Goal: Information Seeking & Learning: Compare options

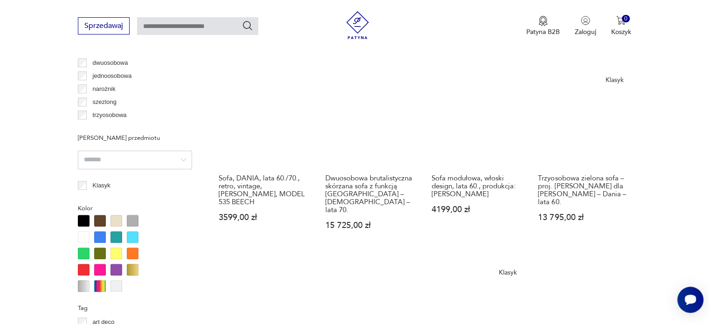
scroll to position [885, 0]
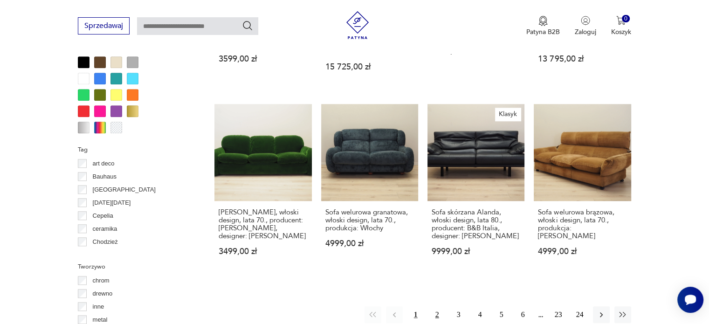
click at [432, 306] on button "2" at bounding box center [437, 314] width 17 height 17
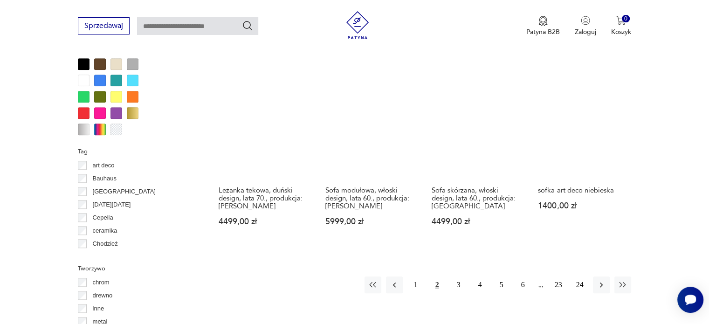
scroll to position [899, 0]
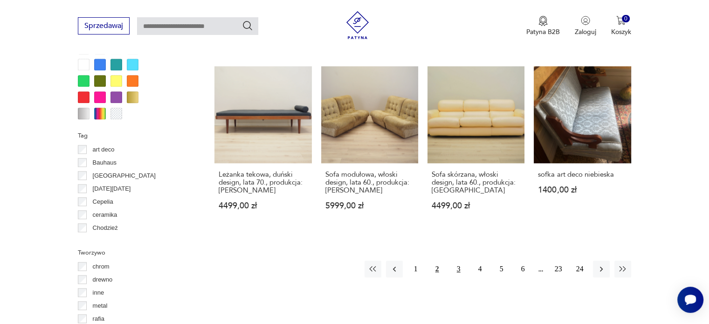
click at [458, 268] on button "3" at bounding box center [458, 268] width 17 height 17
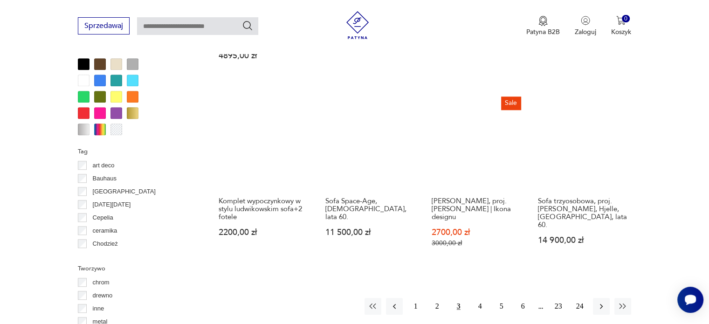
scroll to position [899, 0]
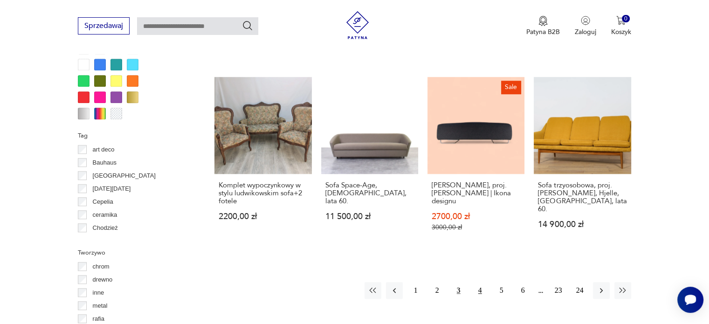
click at [481, 282] on button "4" at bounding box center [479, 290] width 17 height 17
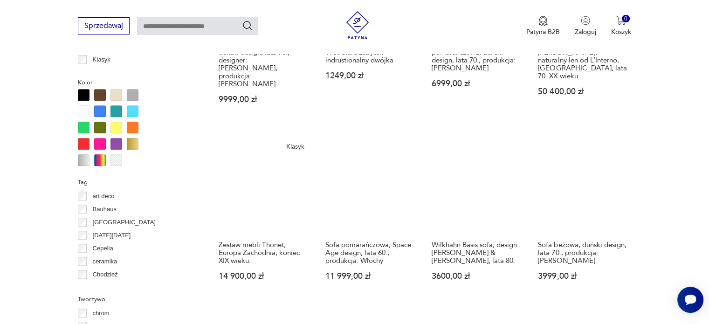
scroll to position [1039, 0]
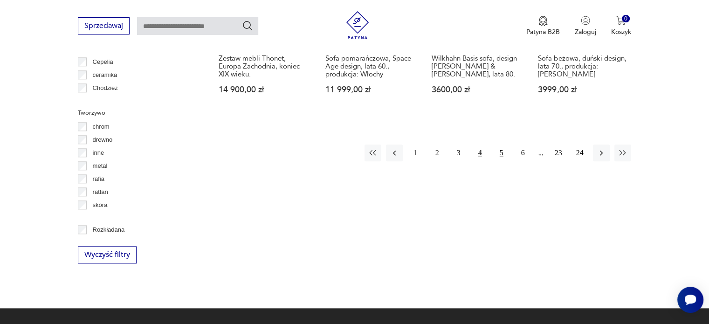
click at [500, 144] on button "5" at bounding box center [501, 152] width 17 height 17
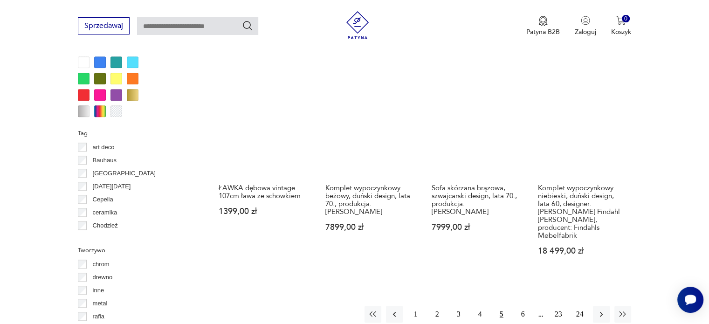
scroll to position [1039, 0]
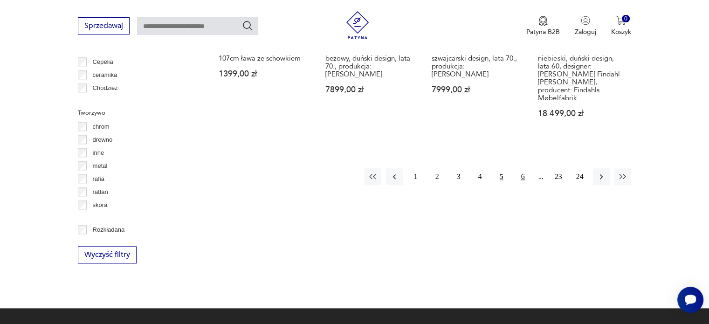
click at [524, 168] on button "6" at bounding box center [522, 176] width 17 height 17
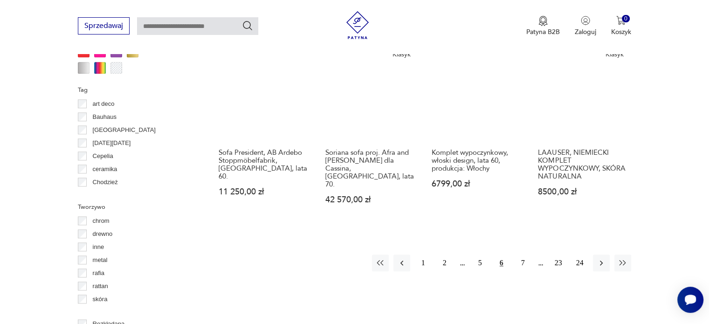
scroll to position [992, 0]
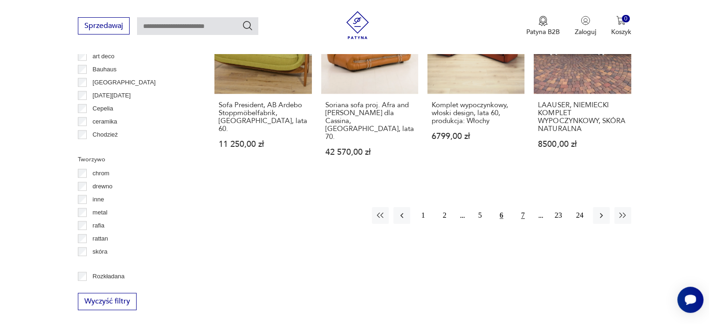
click at [526, 207] on button "7" at bounding box center [522, 215] width 17 height 17
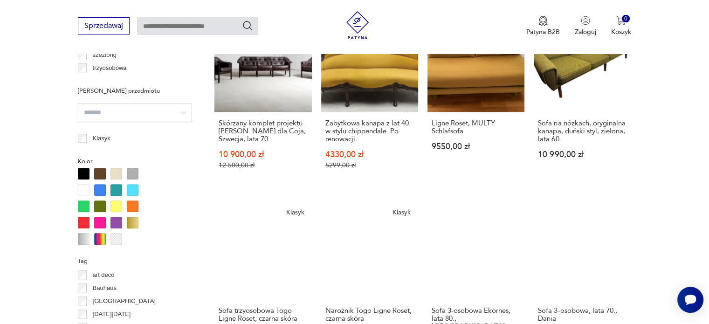
scroll to position [899, 0]
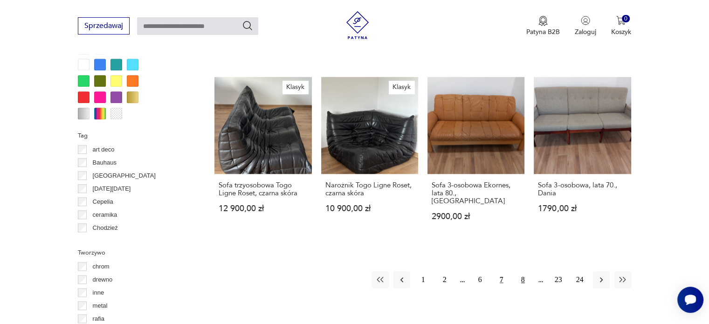
click at [519, 273] on button "8" at bounding box center [522, 279] width 17 height 17
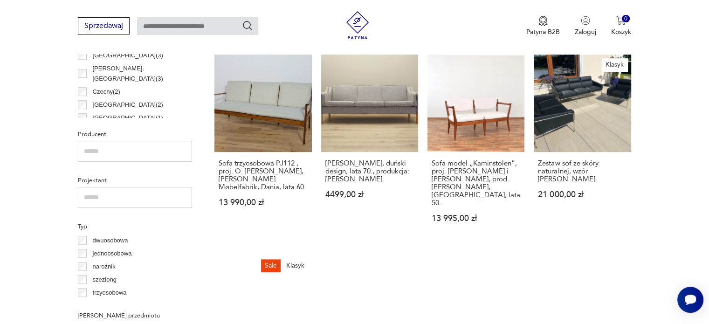
scroll to position [666, 0]
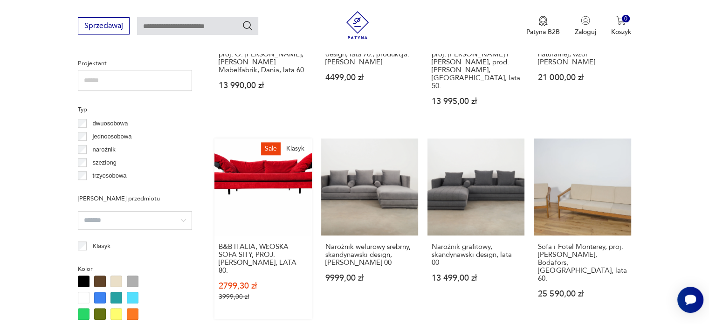
click at [279, 157] on link "Sale Klasyk B&B ITALIA, WŁOSKA SOFA SITY, PROJ. ANTONIO CITTERIO, LATA 80. 2799…" at bounding box center [262, 228] width 97 height 180
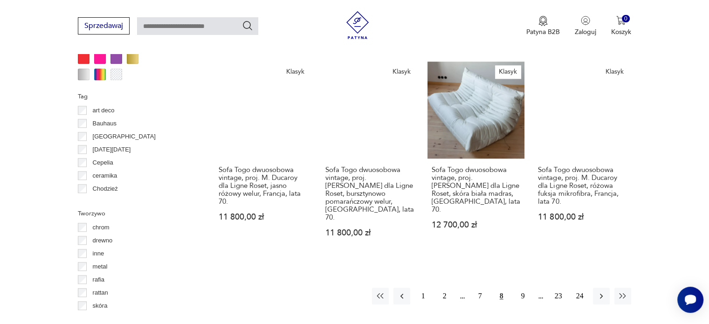
scroll to position [1031, 0]
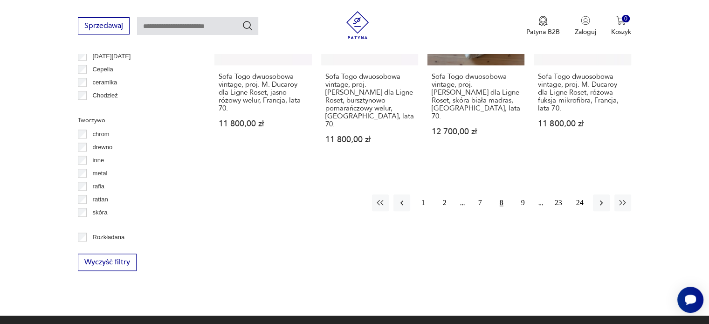
click at [521, 194] on button "9" at bounding box center [522, 202] width 17 height 17
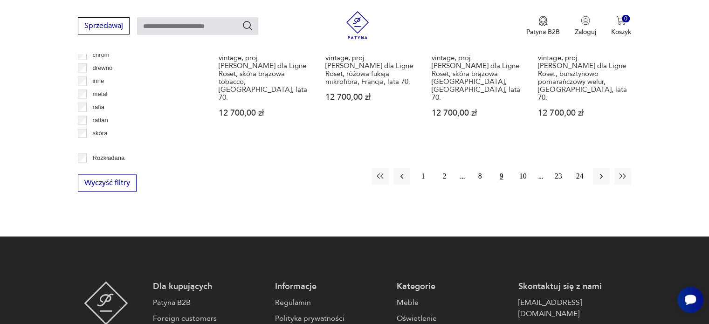
scroll to position [1132, 0]
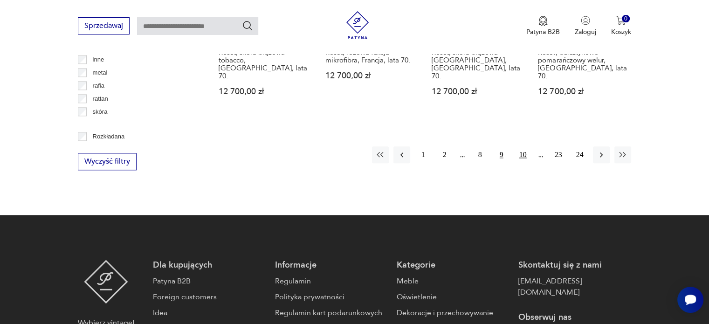
click at [526, 146] on button "10" at bounding box center [522, 154] width 17 height 17
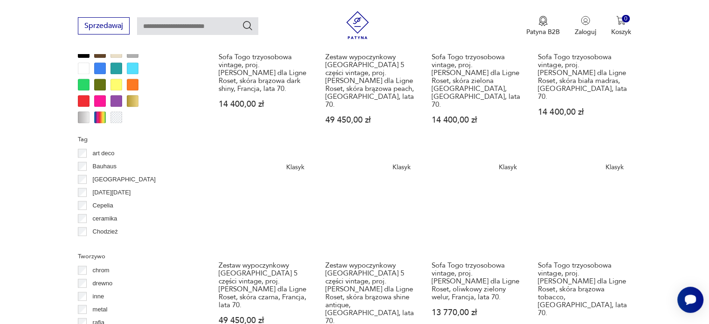
scroll to position [946, 0]
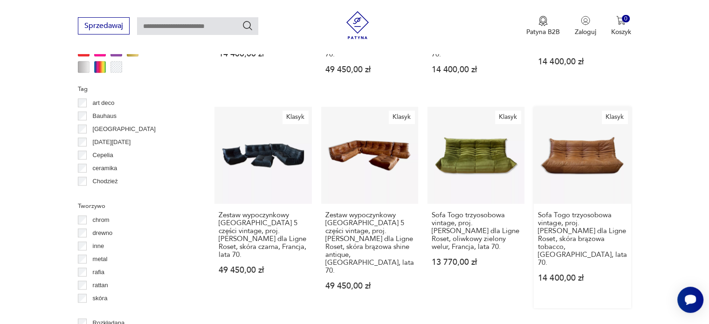
drag, startPoint x: 585, startPoint y: 109, endPoint x: 591, endPoint y: 115, distance: 8.6
click at [591, 115] on link "Klasyk Sofa Togo trzyosobowa vintage, proj. M. Ducaroy dla Ligne Roset, skóra b…" at bounding box center [581, 207] width 97 height 201
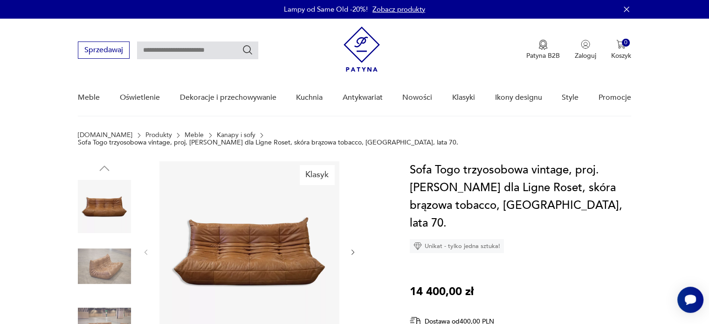
scroll to position [140, 0]
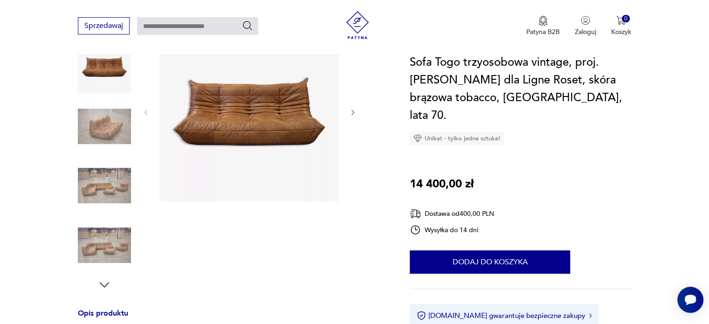
click at [269, 94] on img at bounding box center [249, 111] width 180 height 180
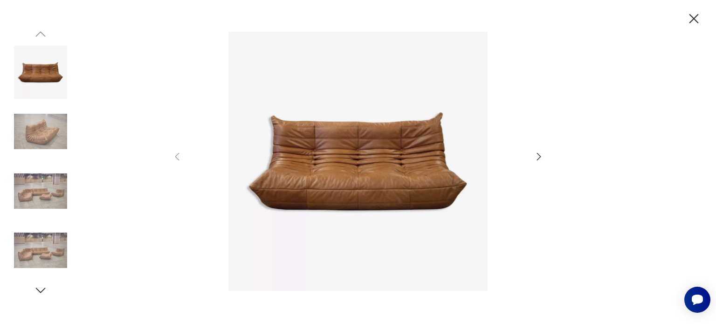
click at [29, 126] on img at bounding box center [40, 131] width 53 height 53
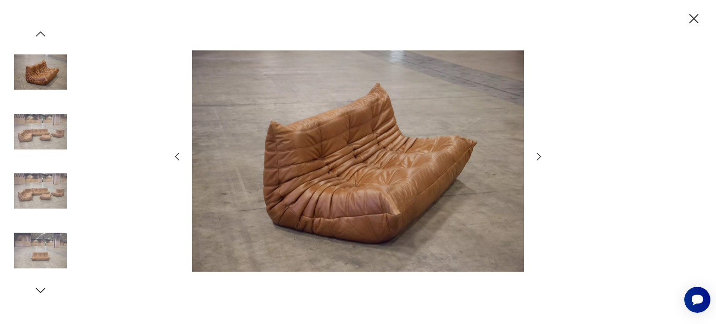
click at [33, 186] on img at bounding box center [40, 190] width 53 height 53
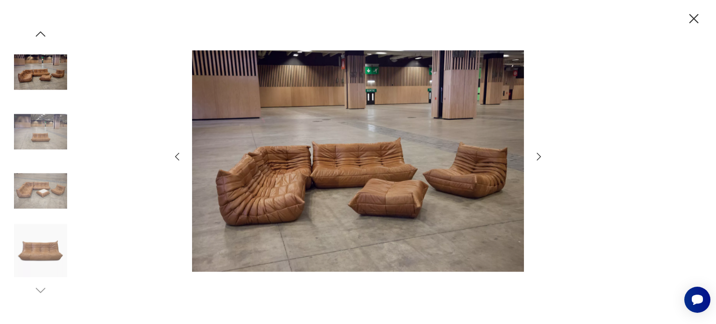
click at [52, 171] on img at bounding box center [40, 190] width 53 height 53
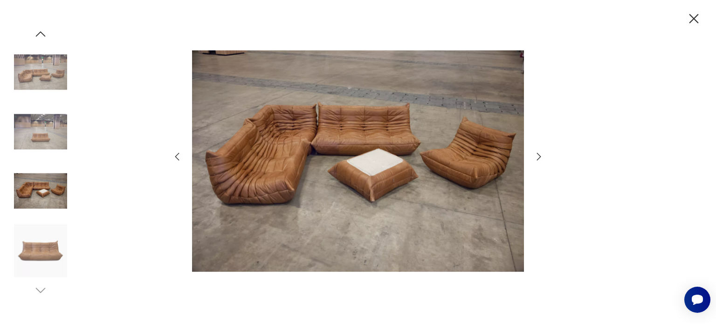
click at [41, 246] on img at bounding box center [40, 250] width 53 height 53
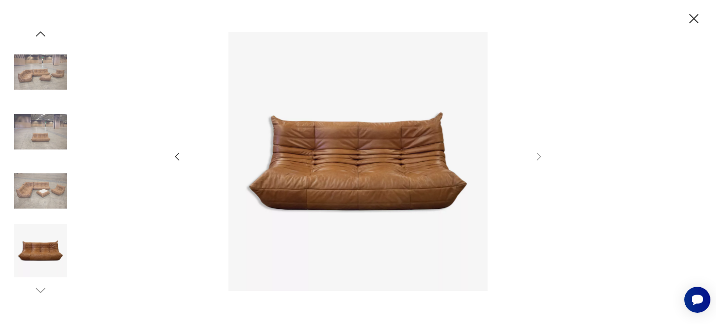
click at [55, 71] on img at bounding box center [40, 72] width 53 height 53
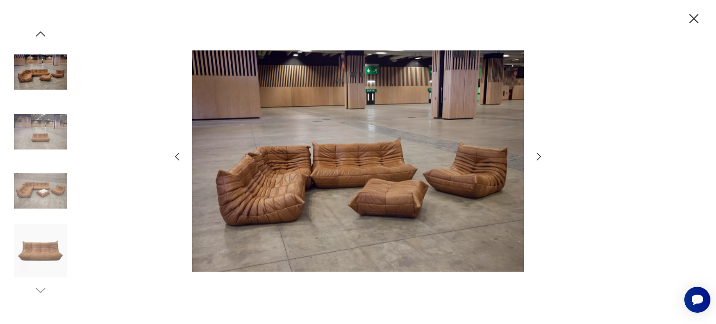
click at [689, 18] on icon "button" at bounding box center [693, 19] width 16 height 16
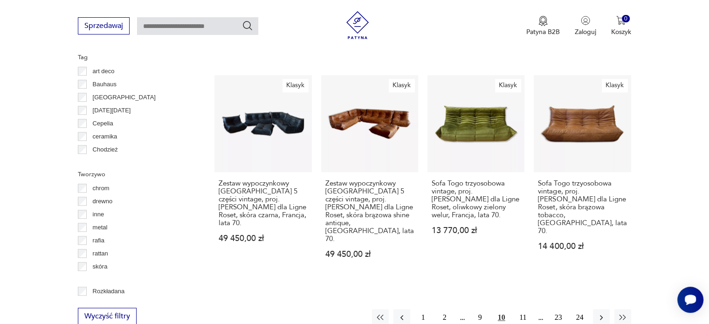
scroll to position [938, 0]
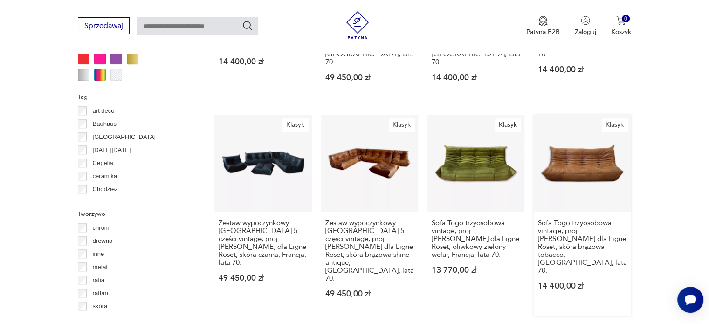
drag, startPoint x: 583, startPoint y: 105, endPoint x: 582, endPoint y: 111, distance: 6.5
click at [582, 115] on link "Klasyk Sofa Togo trzyosobowa vintage, proj. M. Ducaroy dla Ligne Roset, skóra b…" at bounding box center [581, 215] width 97 height 201
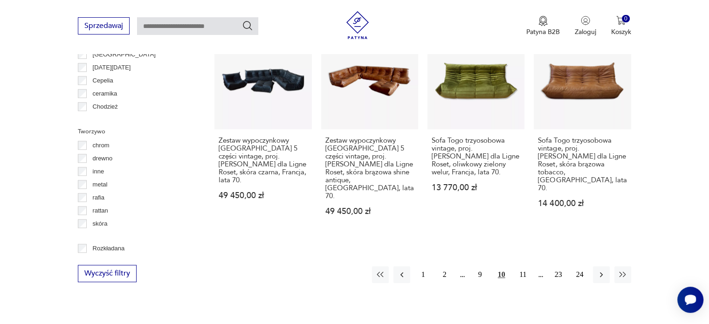
scroll to position [974, 0]
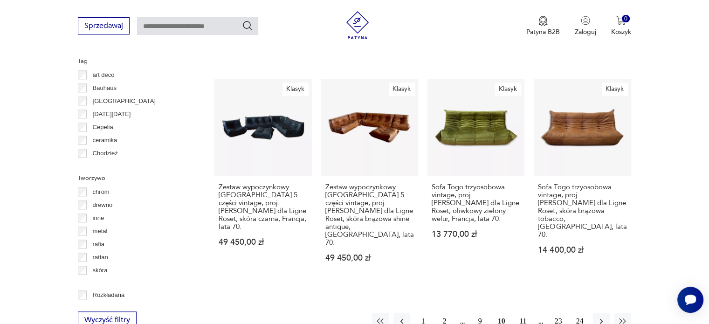
click at [517, 313] on button "11" at bounding box center [522, 321] width 17 height 17
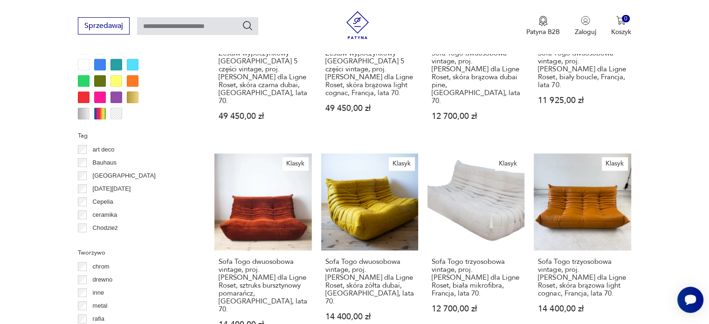
scroll to position [1132, 0]
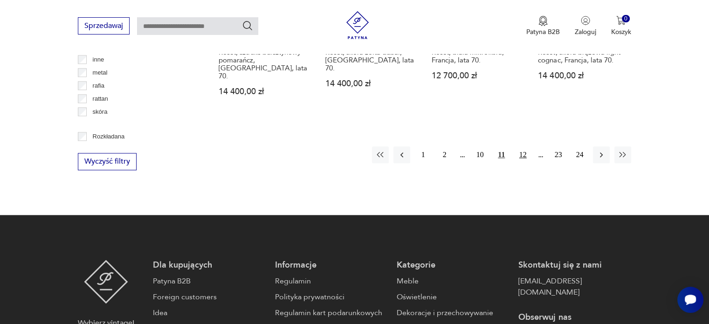
click at [525, 146] on button "12" at bounding box center [522, 154] width 17 height 17
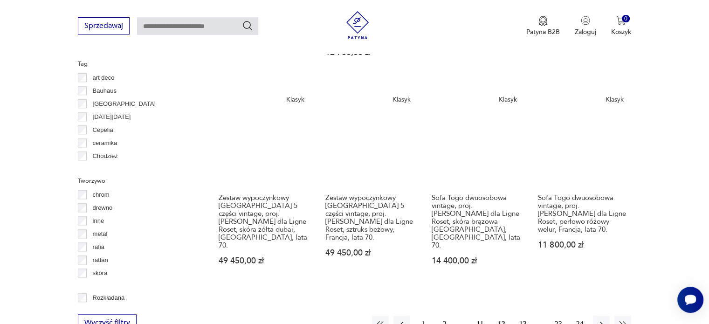
scroll to position [1086, 0]
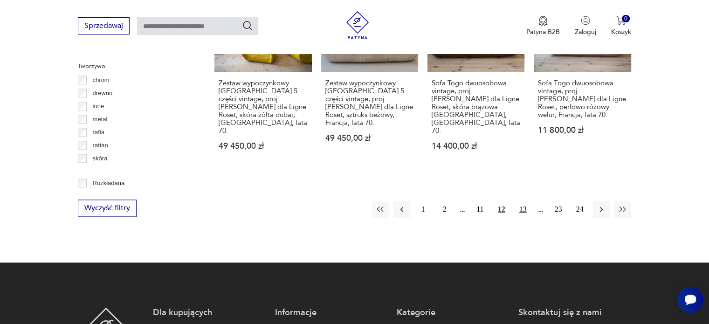
click at [527, 201] on button "13" at bounding box center [522, 209] width 17 height 17
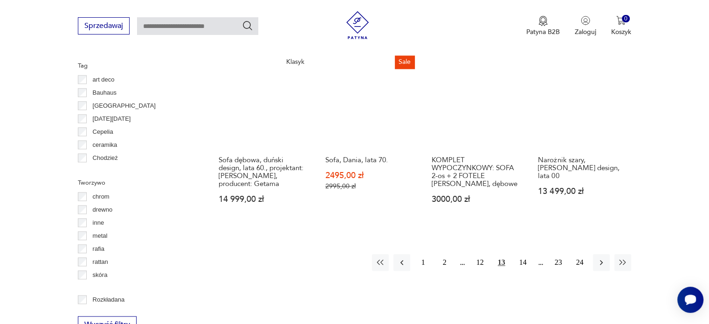
scroll to position [1086, 0]
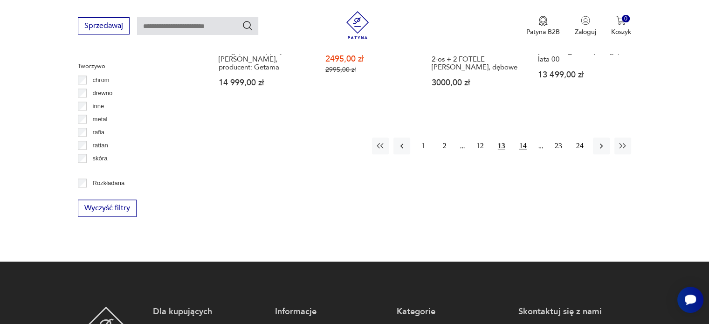
click at [526, 137] on button "14" at bounding box center [522, 145] width 17 height 17
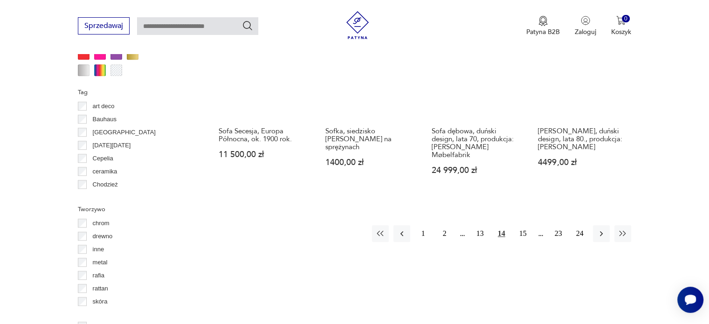
scroll to position [946, 0]
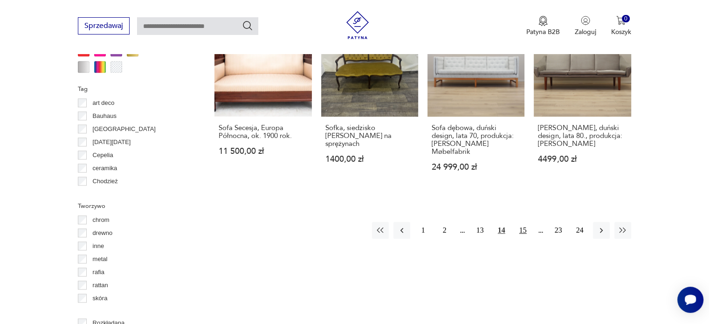
click at [526, 222] on button "15" at bounding box center [522, 230] width 17 height 17
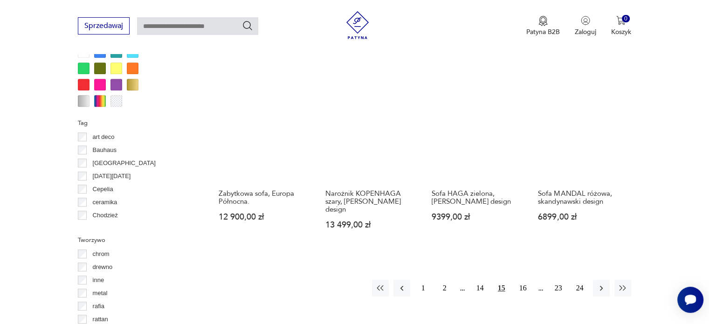
scroll to position [1039, 0]
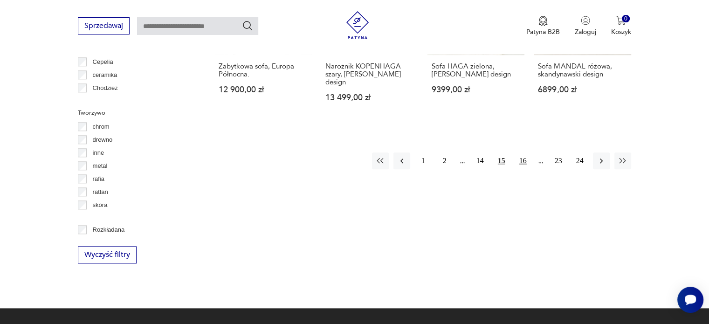
click at [522, 152] on button "16" at bounding box center [522, 160] width 17 height 17
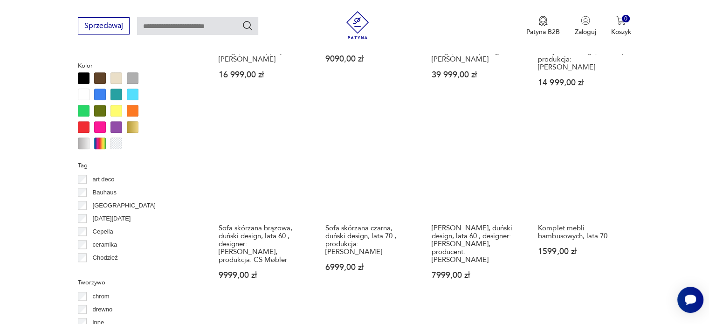
scroll to position [946, 0]
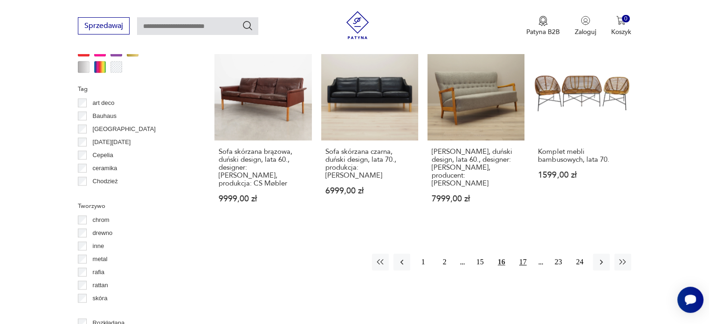
click at [525, 253] on button "17" at bounding box center [522, 261] width 17 height 17
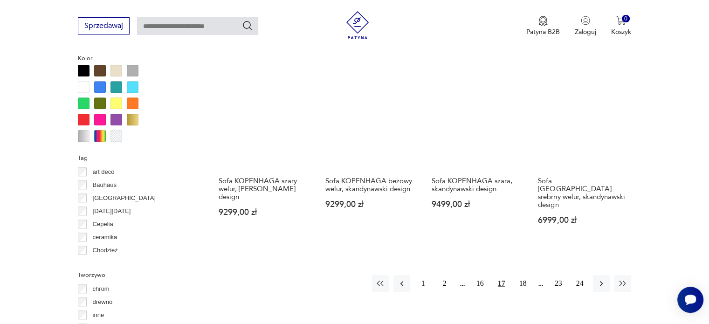
scroll to position [992, 0]
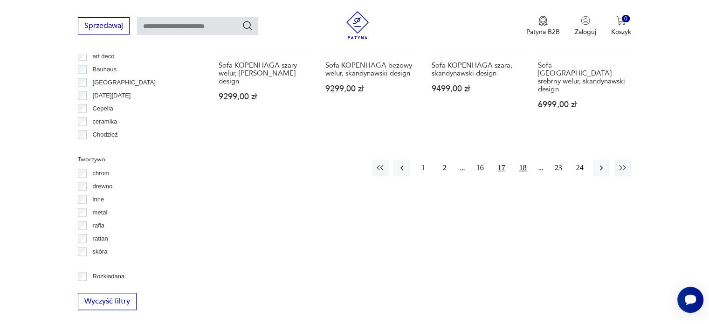
click at [523, 159] on button "18" at bounding box center [522, 167] width 17 height 17
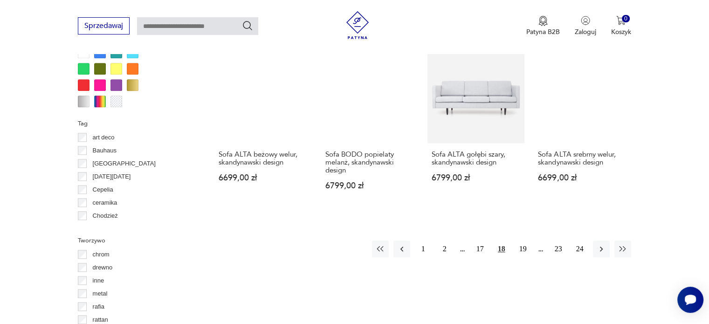
scroll to position [1039, 0]
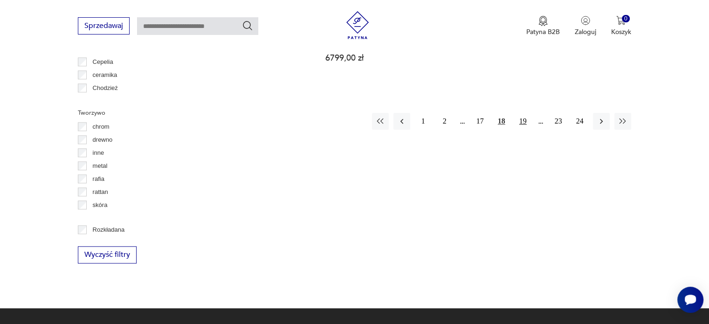
click at [523, 127] on button "19" at bounding box center [522, 121] width 17 height 17
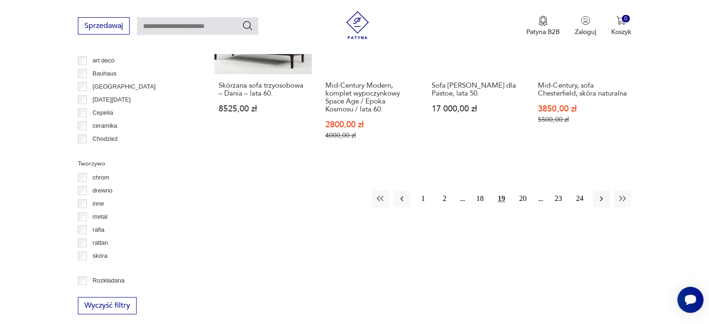
scroll to position [1039, 0]
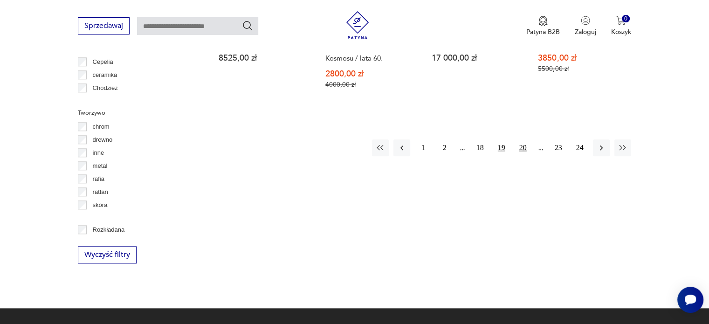
click at [524, 139] on button "20" at bounding box center [522, 147] width 17 height 17
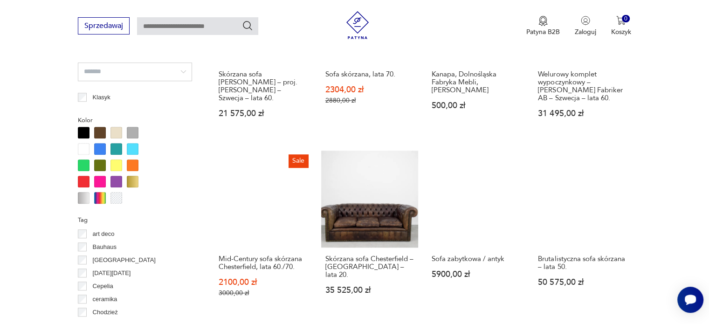
scroll to position [899, 0]
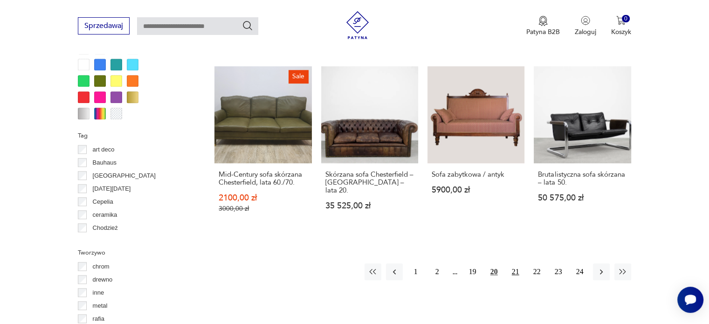
click at [516, 270] on button "21" at bounding box center [515, 271] width 17 height 17
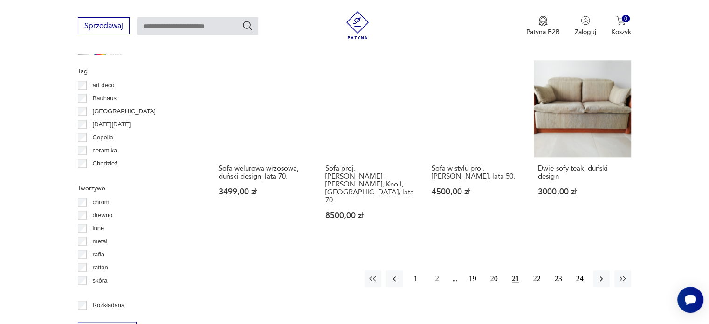
scroll to position [1039, 0]
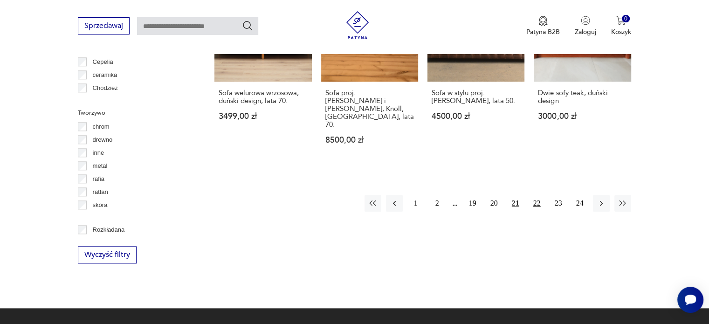
click at [542, 195] on button "22" at bounding box center [536, 203] width 17 height 17
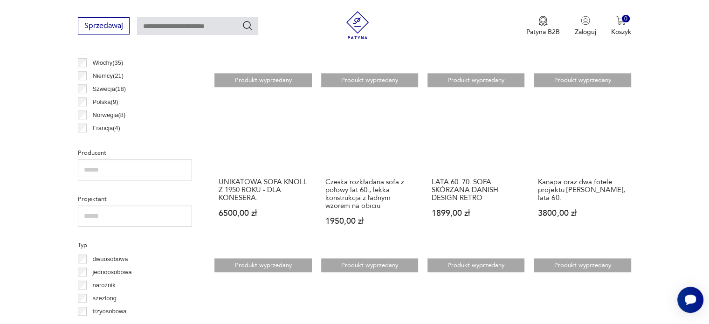
scroll to position [620, 0]
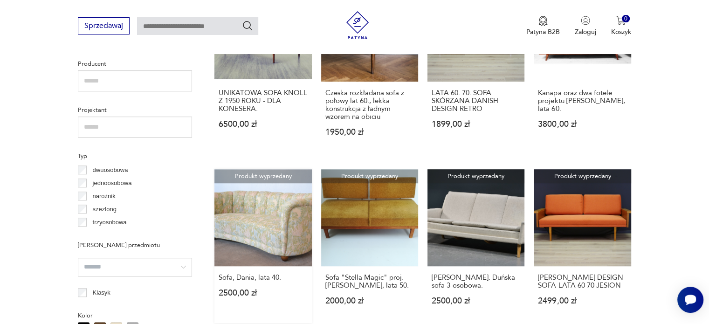
click at [283, 188] on link "Produkt wyprzedany Sofa, Dania, lata 40. 2500,00 zł" at bounding box center [262, 246] width 97 height 154
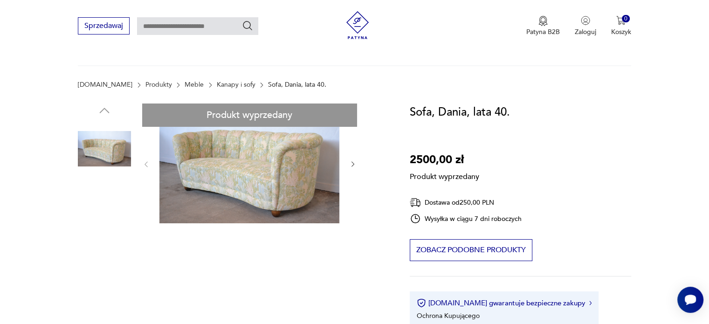
scroll to position [140, 0]
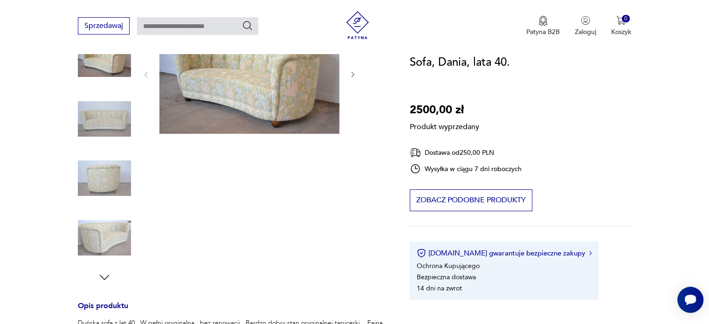
click at [293, 87] on div "Produkt wyprzedany Opis produktu Duńska sofa z lat 40 . W pełni oryginalna , be…" at bounding box center [232, 291] width 309 height 555
click at [120, 59] on div "Produkt wyprzedany Opis produktu Duńska sofa z lat 40 . W pełni oryginalna , be…" at bounding box center [232, 291] width 309 height 555
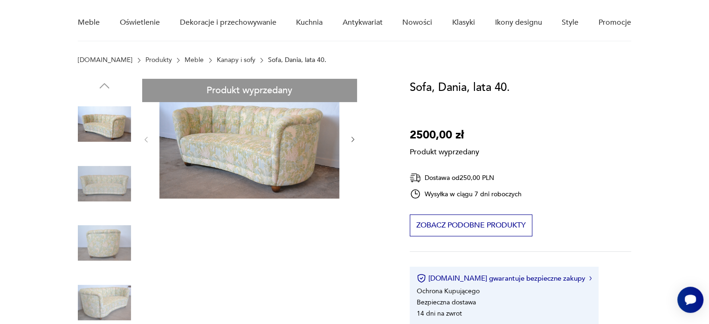
scroll to position [0, 0]
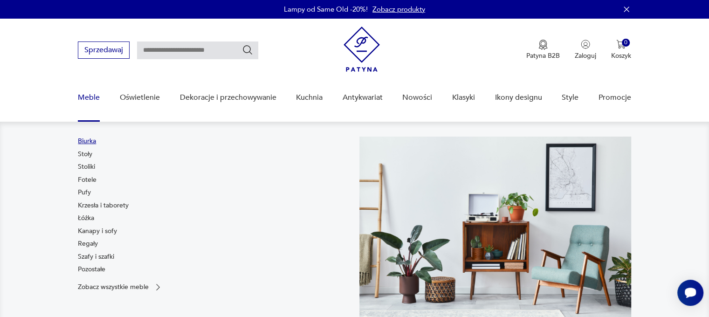
click at [86, 137] on link "Biurka" at bounding box center [87, 141] width 18 height 9
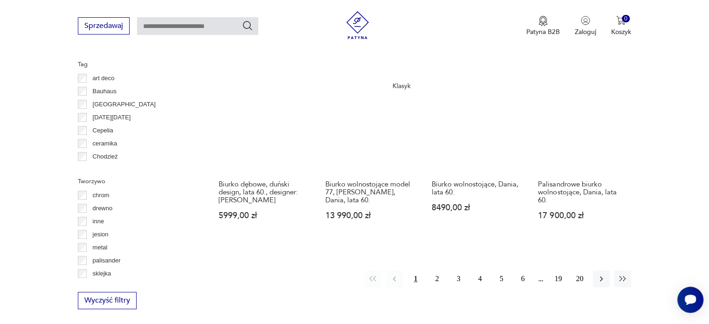
scroll to position [884, 0]
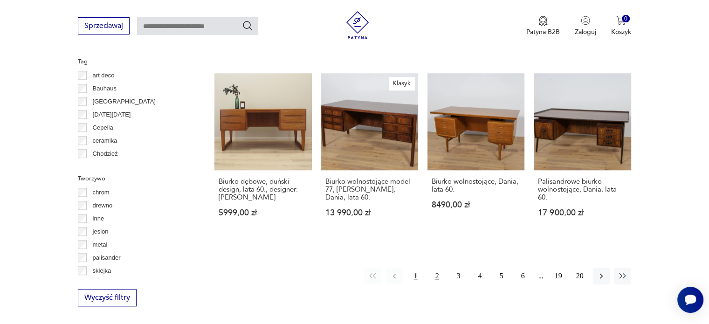
click at [439, 267] on button "2" at bounding box center [437, 275] width 17 height 17
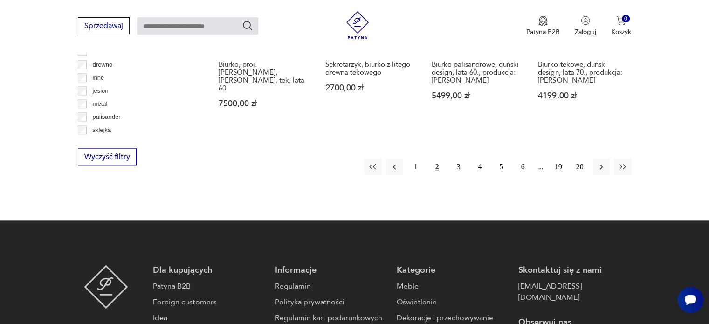
scroll to position [1039, 0]
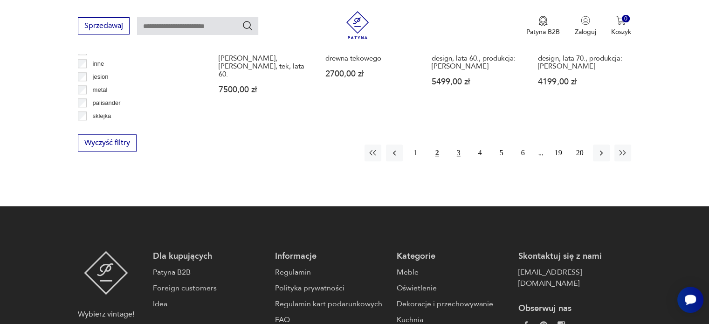
click at [458, 144] on button "3" at bounding box center [458, 152] width 17 height 17
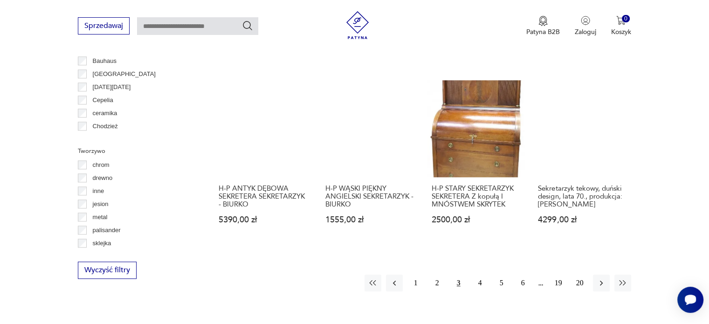
scroll to position [1039, 0]
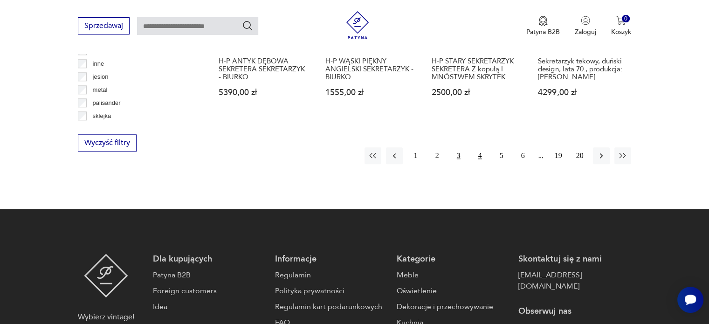
click at [481, 147] on button "4" at bounding box center [479, 155] width 17 height 17
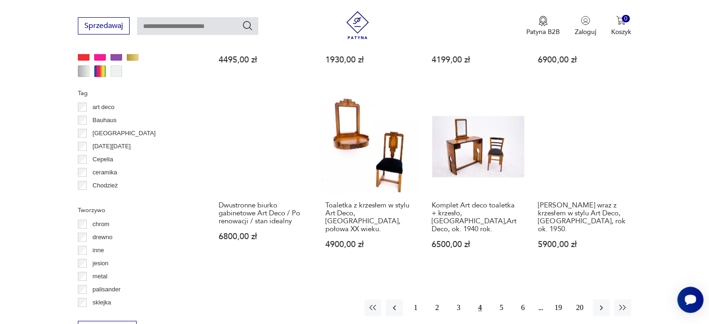
scroll to position [899, 0]
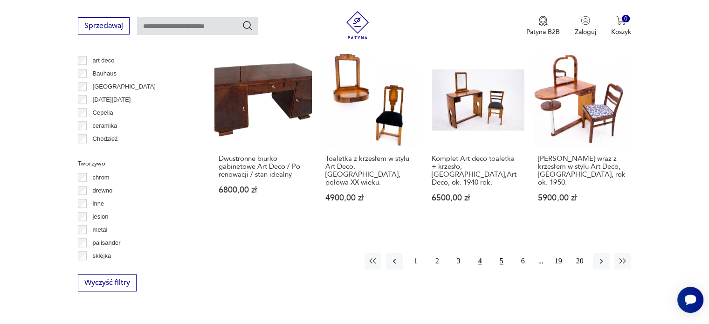
click at [496, 253] on button "5" at bounding box center [501, 261] width 17 height 17
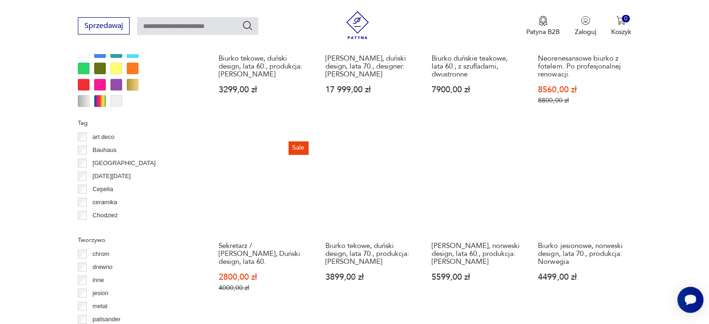
scroll to position [899, 0]
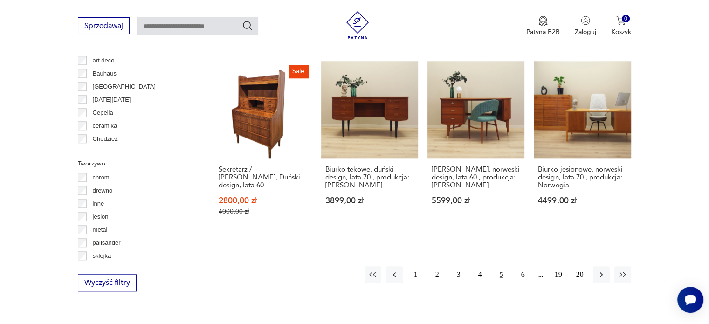
drag, startPoint x: 520, startPoint y: 256, endPoint x: 239, endPoint y: 218, distance: 283.1
click at [520, 266] on button "6" at bounding box center [522, 274] width 17 height 17
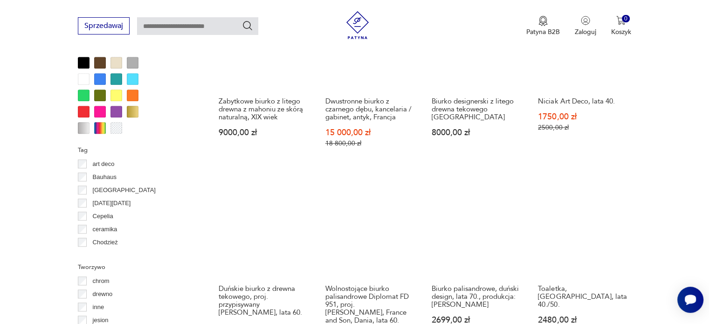
scroll to position [899, 0]
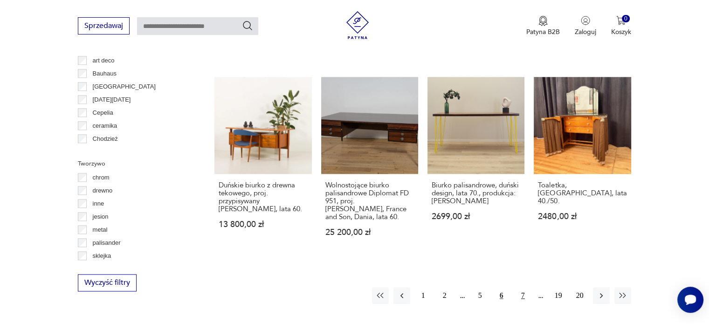
click at [524, 287] on button "7" at bounding box center [522, 295] width 17 height 17
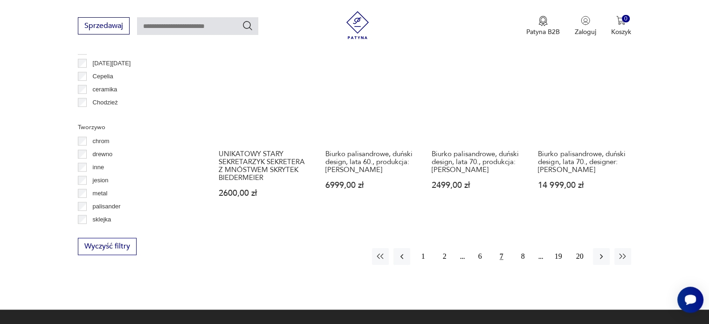
scroll to position [1039, 0]
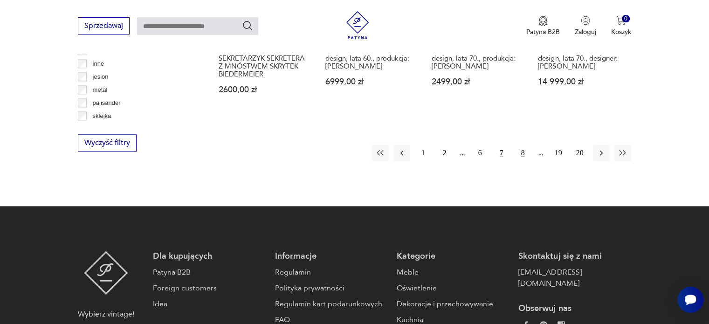
click at [525, 144] on button "8" at bounding box center [522, 152] width 17 height 17
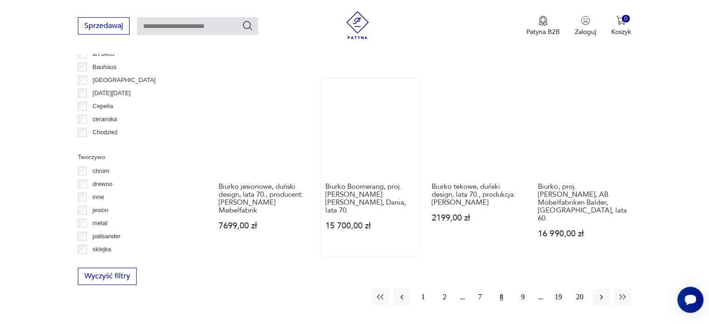
scroll to position [946, 0]
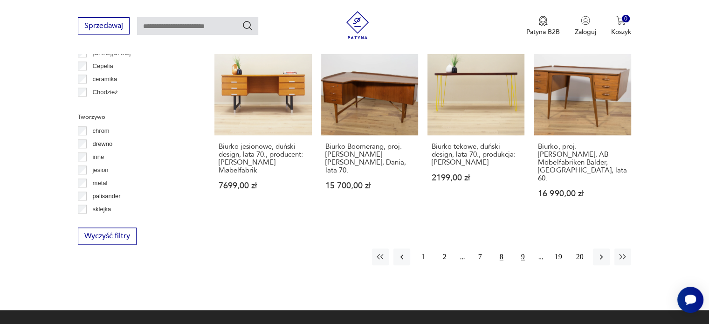
click at [519, 248] on button "9" at bounding box center [522, 256] width 17 height 17
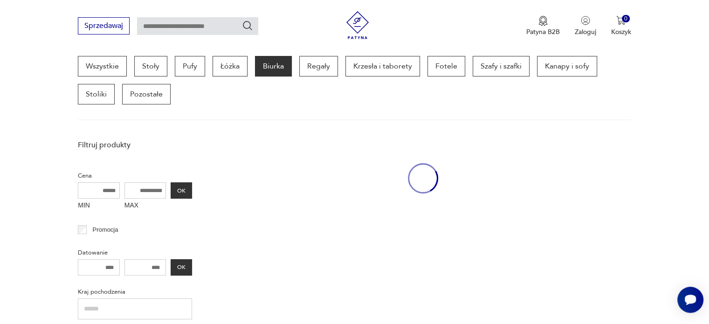
scroll to position [247, 0]
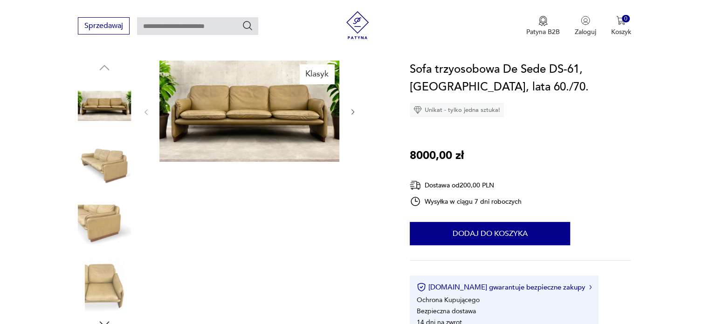
click at [95, 155] on img at bounding box center [104, 165] width 53 height 53
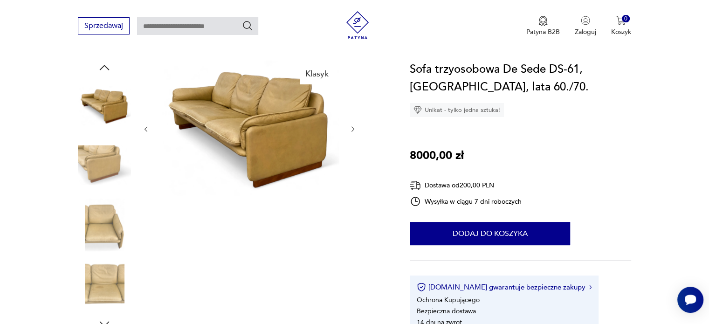
click at [90, 109] on img at bounding box center [104, 105] width 53 height 53
click at [104, 225] on img at bounding box center [104, 224] width 53 height 53
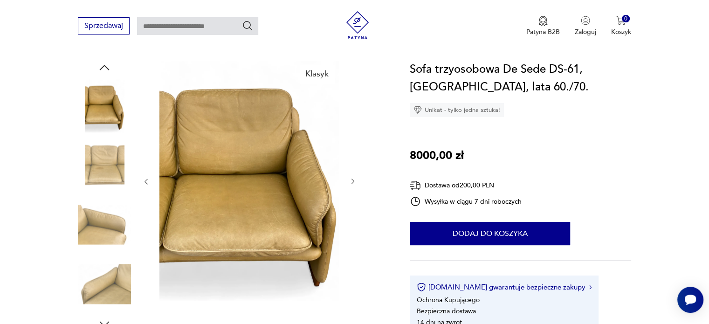
click at [99, 276] on img at bounding box center [104, 284] width 53 height 53
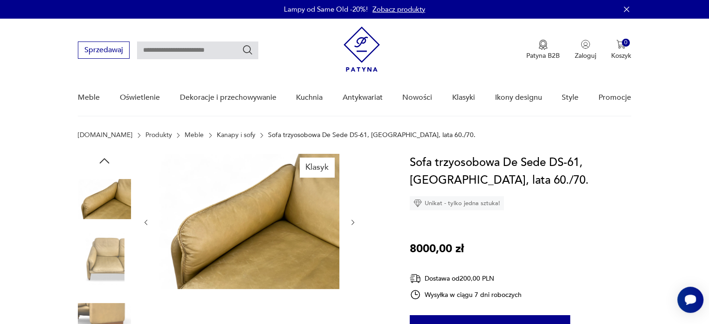
click at [95, 188] on img at bounding box center [104, 198] width 53 height 53
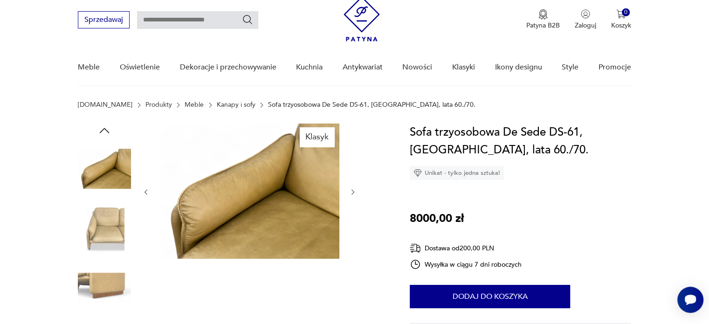
scroll to position [47, 0]
